Goal: Task Accomplishment & Management: Complete application form

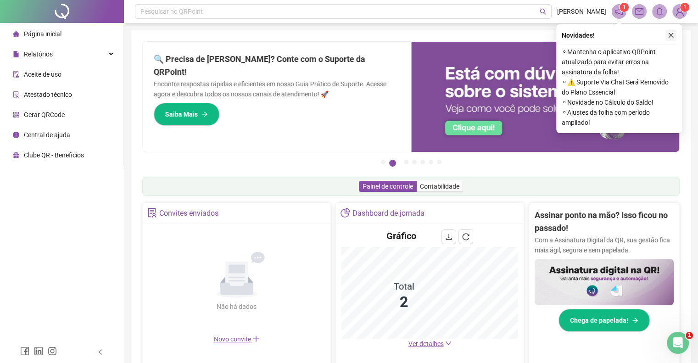
click at [669, 36] on icon "close" at bounding box center [671, 35] width 6 height 6
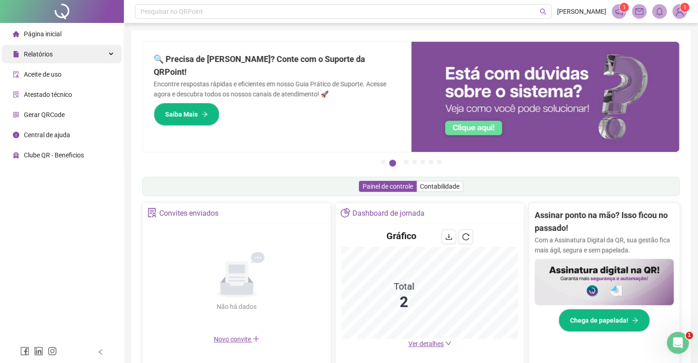
click at [100, 57] on div "Relatórios" at bounding box center [62, 54] width 120 height 18
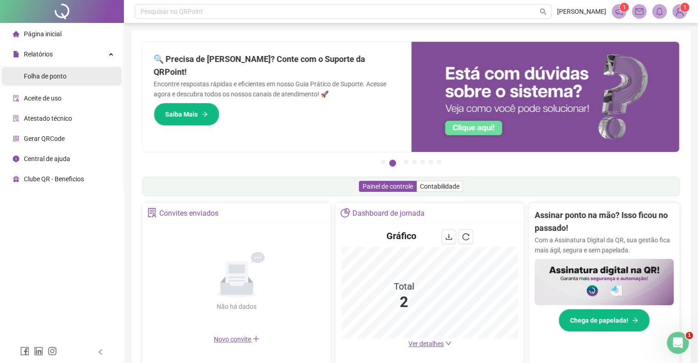
click at [96, 74] on li "Folha de ponto" at bounding box center [62, 76] width 120 height 18
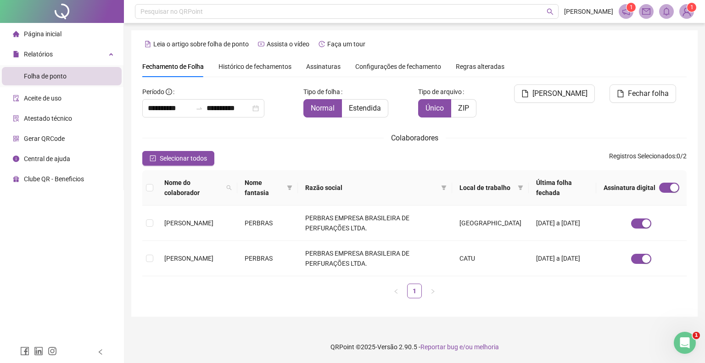
click at [331, 70] on span "Assinaturas" at bounding box center [323, 66] width 34 height 6
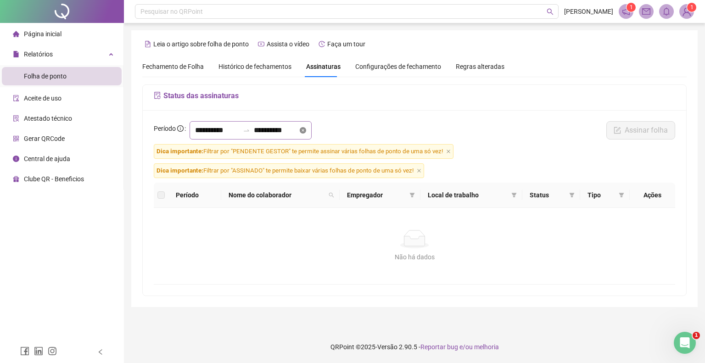
click at [306, 133] on icon "close-circle" at bounding box center [303, 130] width 6 height 6
click at [210, 121] on div "Período Assinar folha Dica importante: Filtrar por "PENDENTE GESTOR" te permite…" at bounding box center [415, 202] width 544 height 185
click at [215, 126] on input at bounding box center [217, 130] width 44 height 11
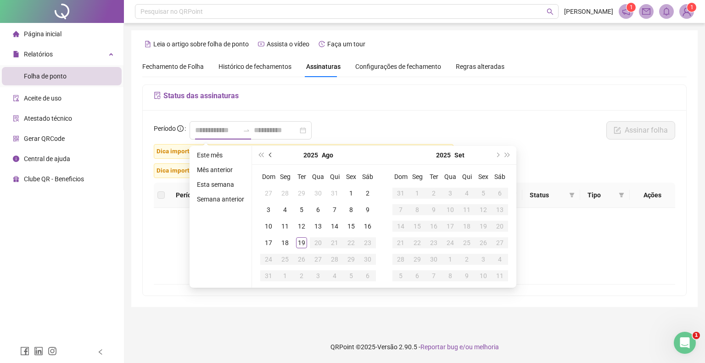
click at [270, 157] on span "prev-year" at bounding box center [271, 155] width 5 height 5
type input "**********"
click at [270, 191] on div "1" at bounding box center [268, 193] width 11 height 11
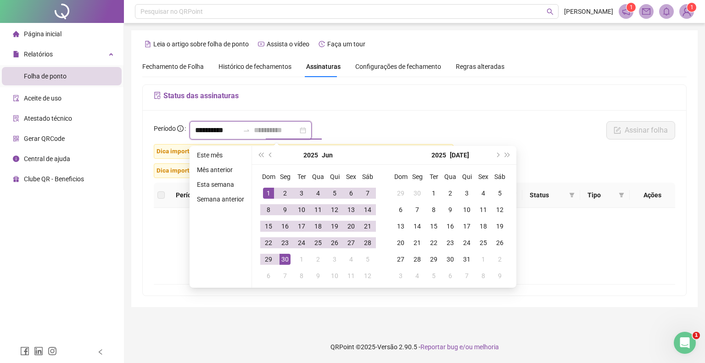
type input "**********"
click at [283, 258] on div "30" at bounding box center [285, 259] width 11 height 11
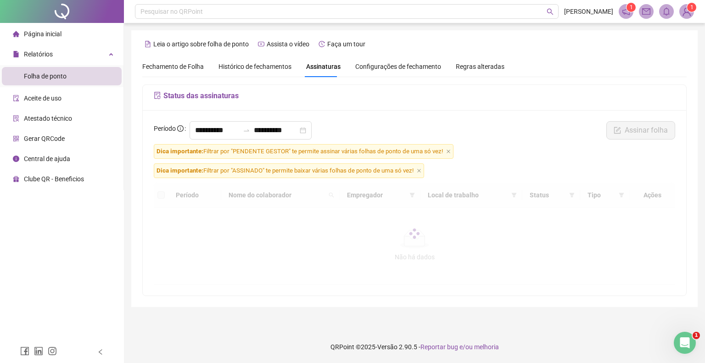
click at [389, 124] on div "**********" at bounding box center [414, 132] width 527 height 23
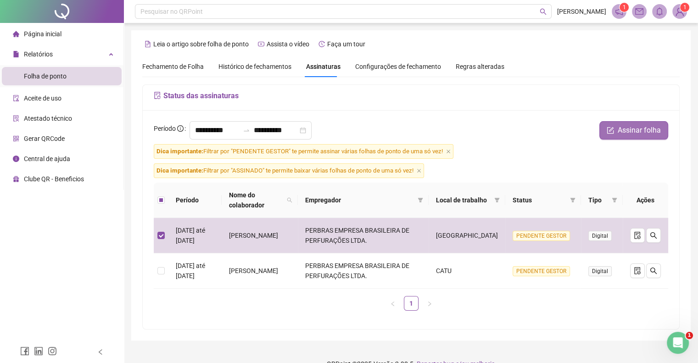
click at [645, 129] on span "Assinar folha" at bounding box center [639, 130] width 43 height 11
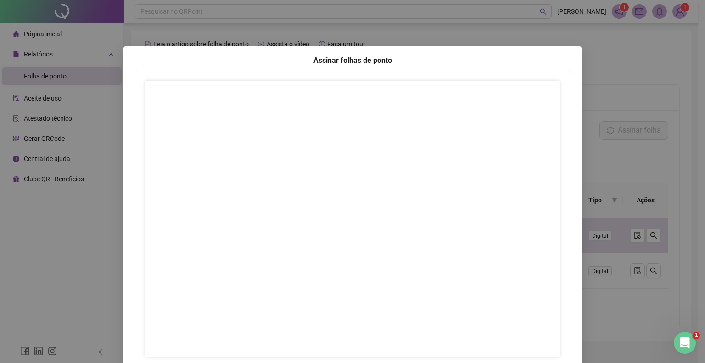
click at [580, 40] on div "Assinar folhas de ponto 1 Fechar Fechar" at bounding box center [352, 181] width 705 height 363
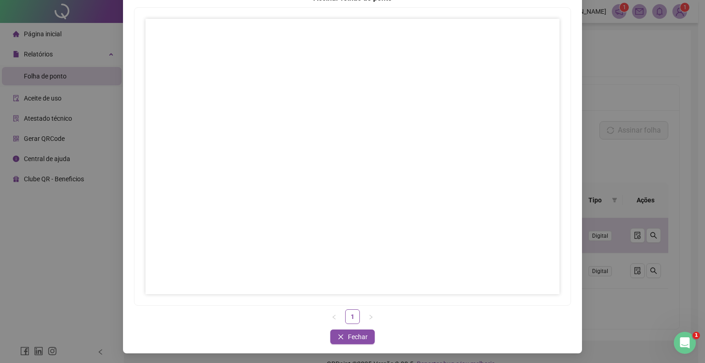
scroll to position [63, 0]
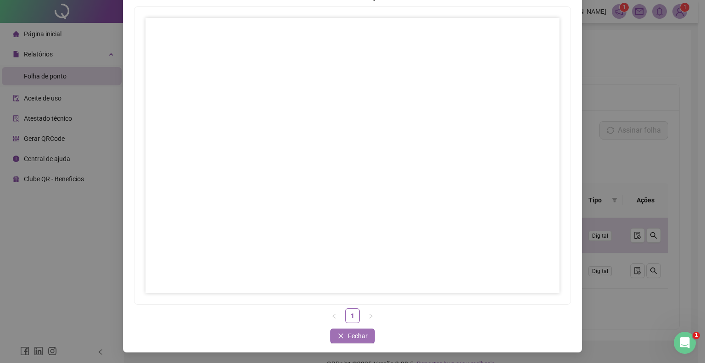
click at [357, 337] on span "Fechar" at bounding box center [358, 336] width 20 height 10
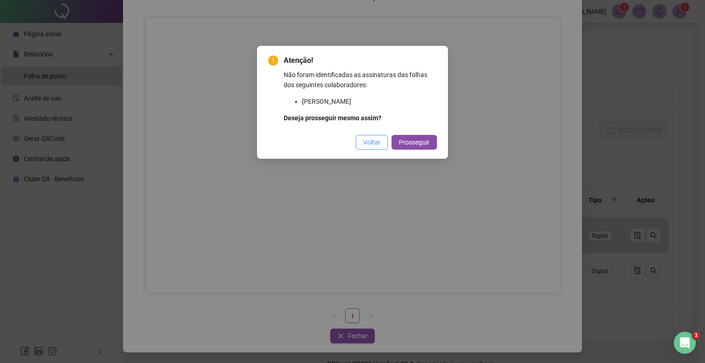
click at [371, 141] on span "Voltar" at bounding box center [371, 142] width 17 height 10
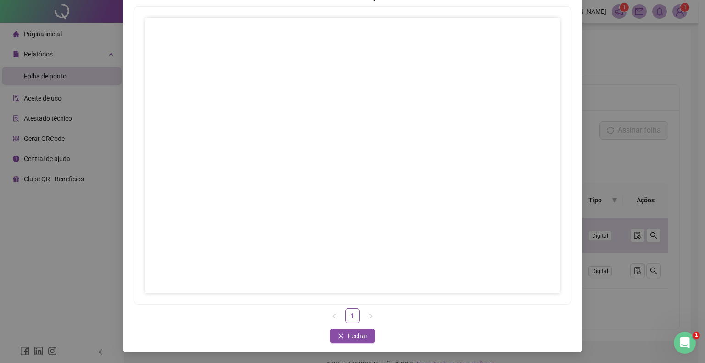
drag, startPoint x: 340, startPoint y: 331, endPoint x: 357, endPoint y: 321, distance: 19.7
click at [340, 331] on button "Fechar" at bounding box center [353, 336] width 45 height 15
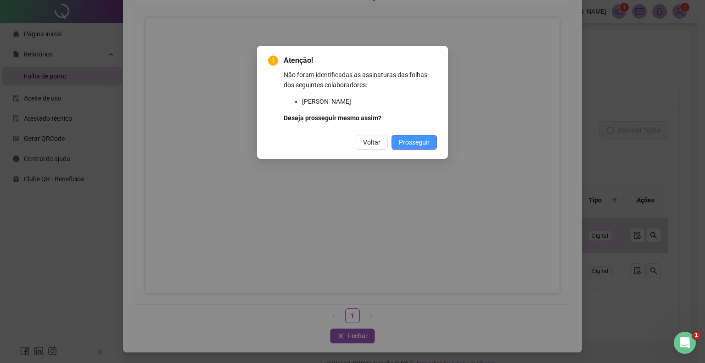
click at [428, 139] on span "Prosseguir" at bounding box center [414, 142] width 31 height 10
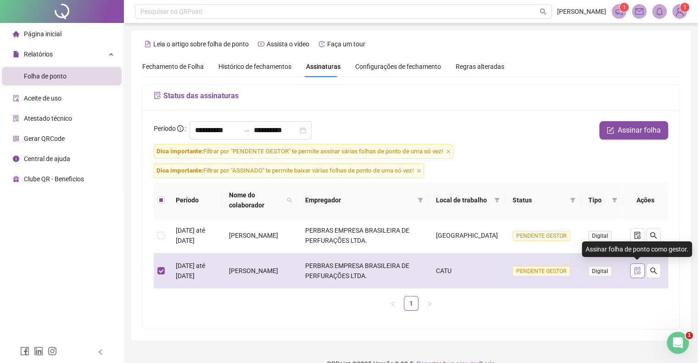
click at [637, 272] on icon "file-done" at bounding box center [637, 270] width 7 height 7
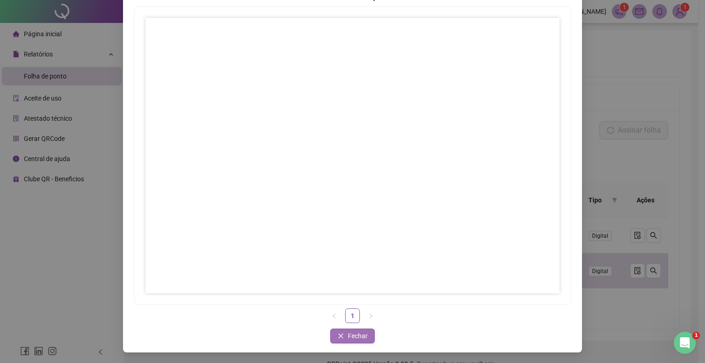
click at [342, 336] on button "Fechar" at bounding box center [353, 336] width 45 height 15
click at [348, 338] on span "Fechar" at bounding box center [358, 336] width 20 height 10
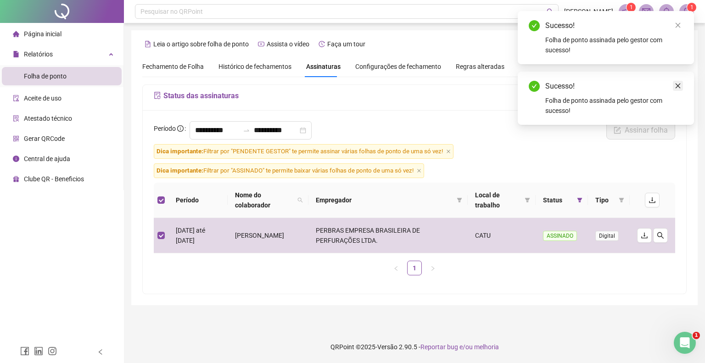
click at [676, 87] on icon "close" at bounding box center [678, 86] width 6 height 6
click at [163, 195] on label at bounding box center [160, 200] width 7 height 10
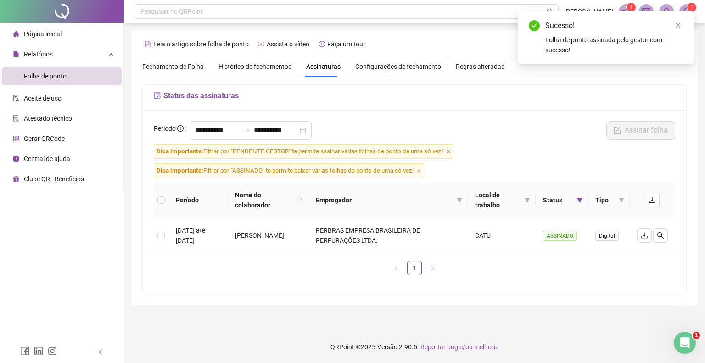
click at [194, 281] on div "Período Nome do colaborador Empregador Local de trabalho Status Tipo [DATE] até…" at bounding box center [415, 233] width 522 height 100
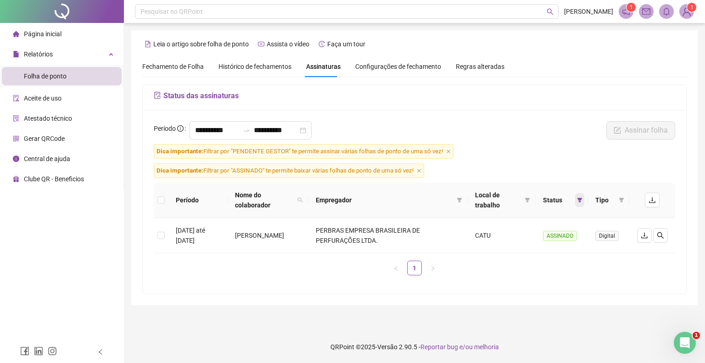
click at [577, 200] on icon "filter" at bounding box center [580, 200] width 6 height 6
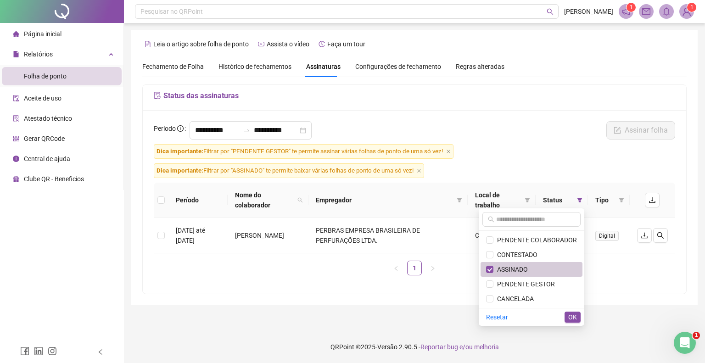
click at [512, 266] on span "ASSINADO" at bounding box center [511, 269] width 34 height 7
click at [573, 320] on span "OK" at bounding box center [572, 317] width 9 height 10
